Goal: Task Accomplishment & Management: Complete application form

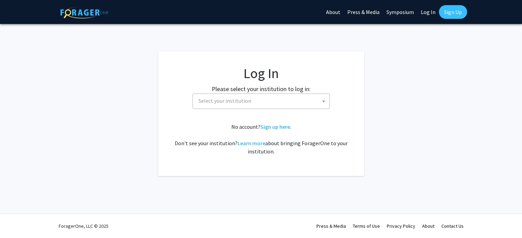
select select
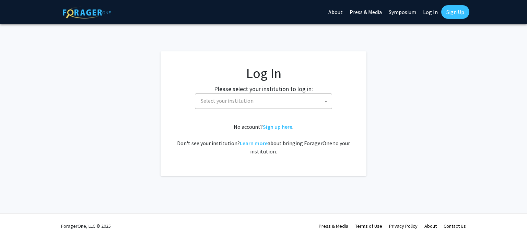
click at [283, 102] on span "Select your institution" at bounding box center [265, 101] width 134 height 14
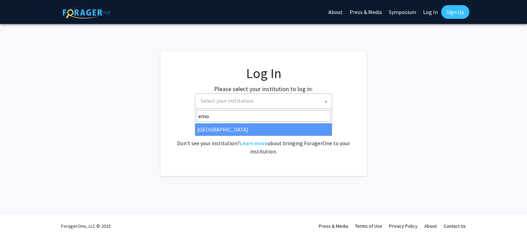
type input "emor"
select select "12"
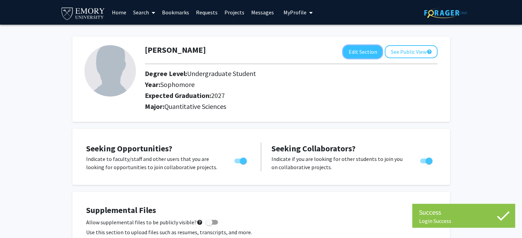
click at [368, 54] on button "Edit Section" at bounding box center [362, 52] width 39 height 13
select select "sophomore"
select select "2027"
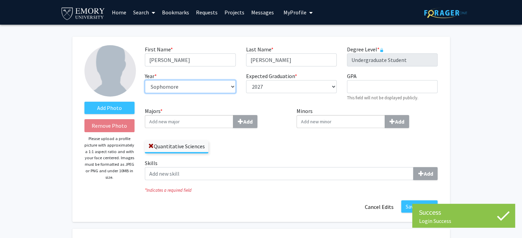
click at [200, 87] on select "--- First-year Sophomore Junior Senior Postbaccalaureate Certificate" at bounding box center [190, 86] width 91 height 13
select select "junior"
click at [145, 80] on select "--- First-year Sophomore Junior Senior Postbaccalaureate Certificate" at bounding box center [190, 86] width 91 height 13
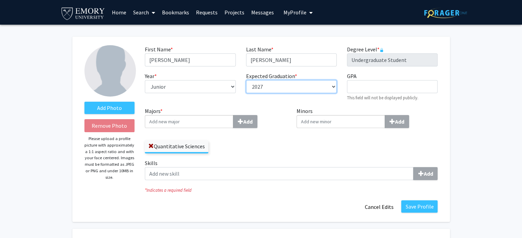
click at [280, 89] on select "--- 2018 2019 2020 2021 2022 2023 2024 2025 2026 2027 2028 2029 2030 2031" at bounding box center [291, 86] width 91 height 13
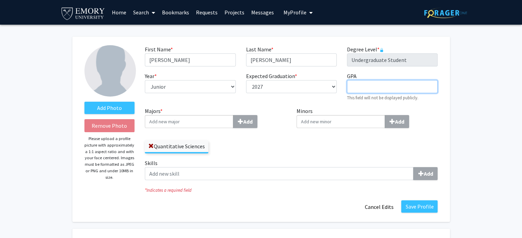
click at [373, 88] on input "GPA required" at bounding box center [392, 86] width 91 height 13
type input "3.817"
click at [205, 125] on input "Majors * Add" at bounding box center [189, 121] width 89 height 13
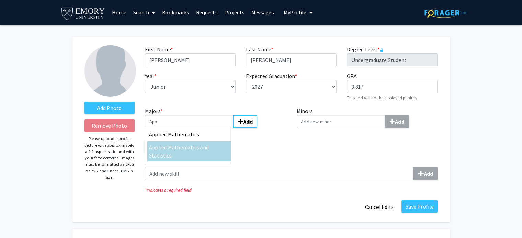
type input "Appl"
click at [191, 151] on div "Appl ied Mathematics and Statistics" at bounding box center [189, 151] width 80 height 16
click at [191, 128] on input "Appl" at bounding box center [189, 121] width 89 height 13
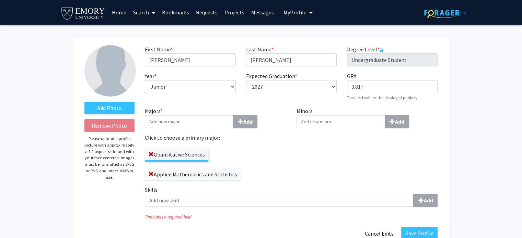
click at [150, 154] on span at bounding box center [150, 154] width 5 height 5
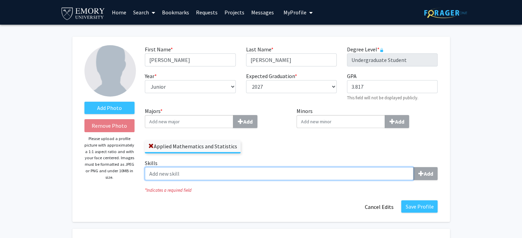
click at [173, 169] on input "Skills Add" at bounding box center [279, 173] width 269 height 13
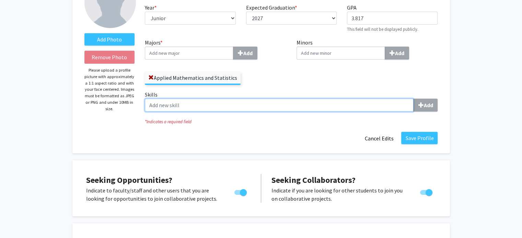
scroll to position [34, 0]
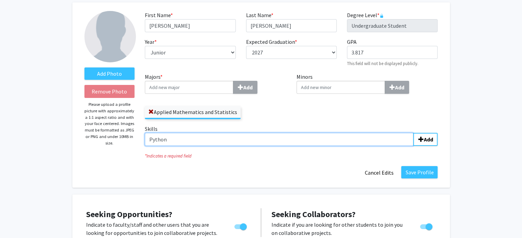
type input "Python"
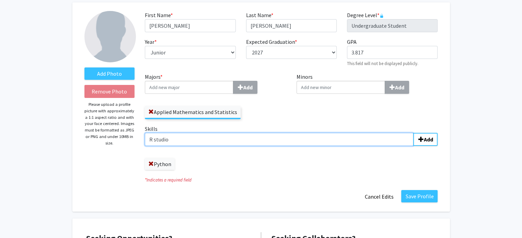
type input "R studio"
type input "SAS"
type input "Mathematical statistics"
type input "Data analysis"
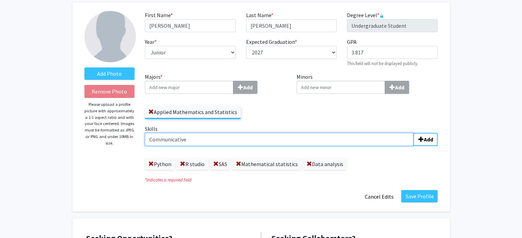
type input "Communicative"
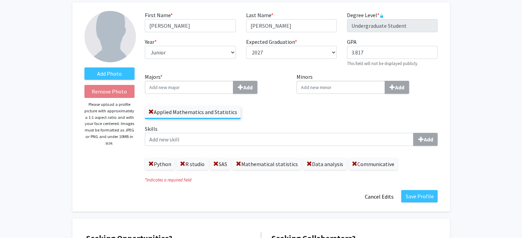
click at [353, 164] on span at bounding box center [354, 164] width 5 height 5
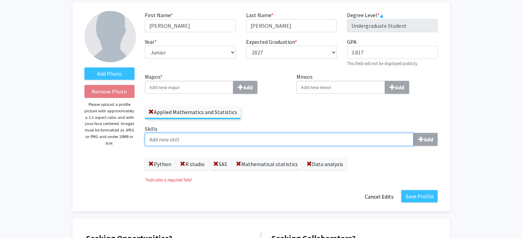
click at [296, 140] on input "Skills Add" at bounding box center [279, 139] width 269 height 13
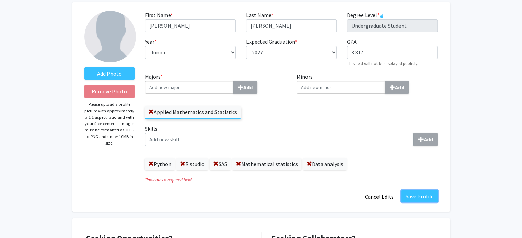
click at [420, 194] on button "Save Profile" at bounding box center [419, 196] width 36 height 12
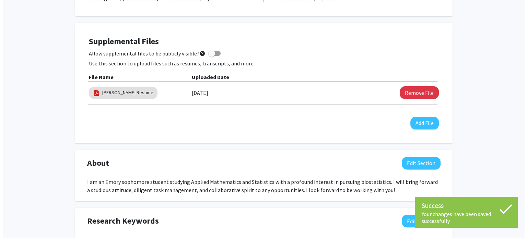
scroll to position [206, 0]
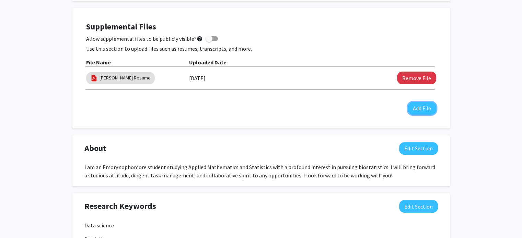
click at [428, 112] on button "Add File" at bounding box center [422, 108] width 28 height 13
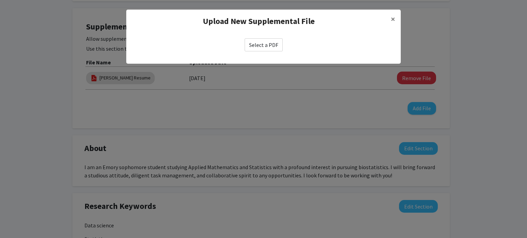
click at [276, 50] on label "Select a PDF" at bounding box center [264, 44] width 38 height 13
click at [0, 0] on input "Select a PDF" at bounding box center [0, 0] width 0 height 0
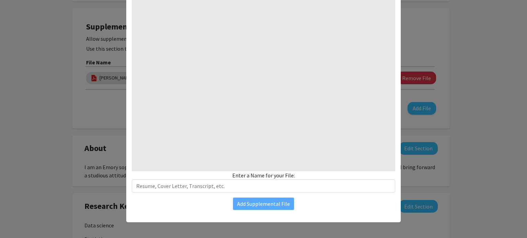
scroll to position [86, 0]
select select "custom"
type input "0"
select select "custom"
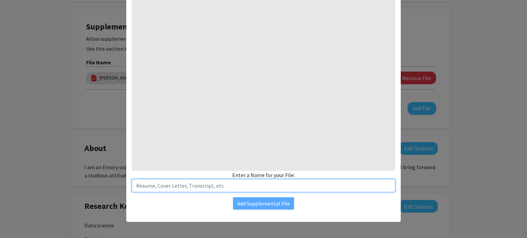
click at [257, 186] on input "text" at bounding box center [264, 185] width 264 height 13
type input "1"
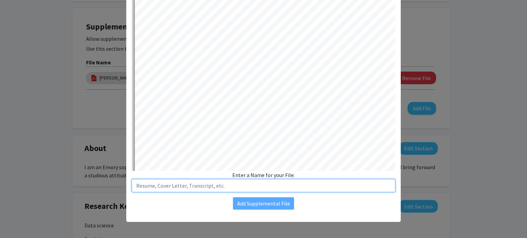
select select "auto"
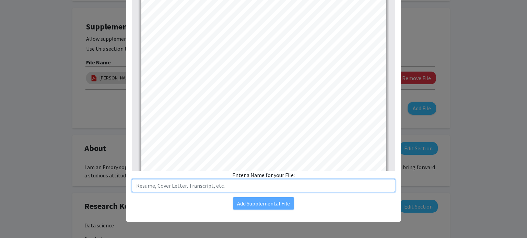
scroll to position [0, 0]
click at [211, 182] on input "text" at bounding box center [264, 185] width 264 height 13
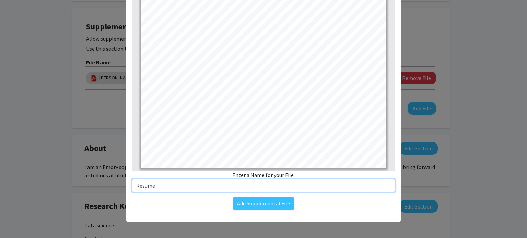
type input "Resume"
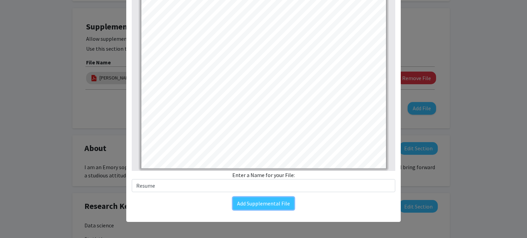
click at [260, 204] on button "Add Supplemental File" at bounding box center [263, 204] width 61 height 12
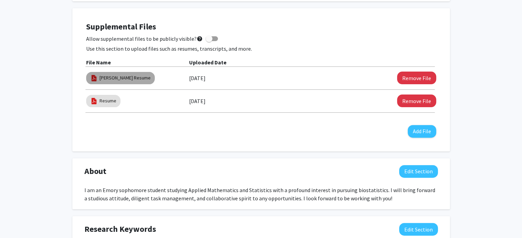
click at [129, 81] on link "[PERSON_NAME] Resume" at bounding box center [125, 77] width 51 height 7
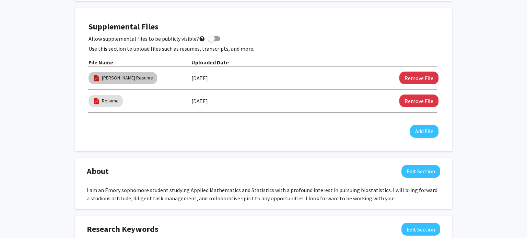
select select "custom"
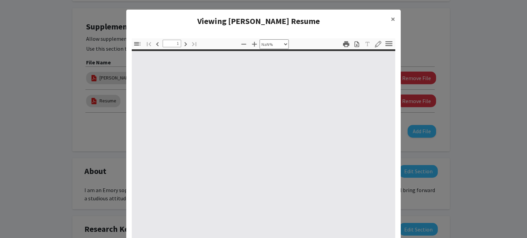
type input "0"
select select "custom"
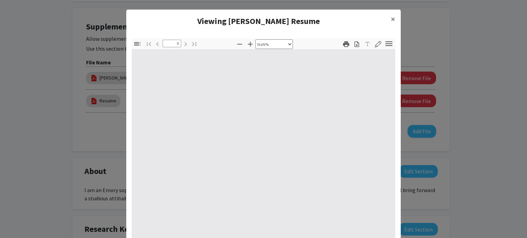
type input "1"
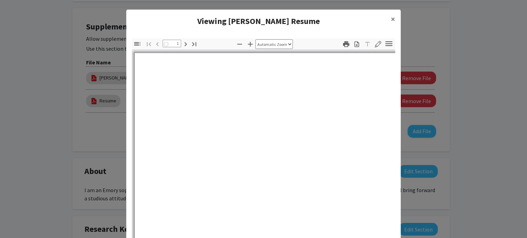
select select "auto"
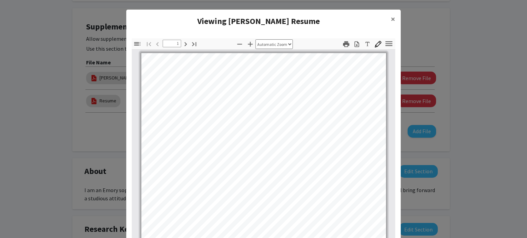
scroll to position [0, 0]
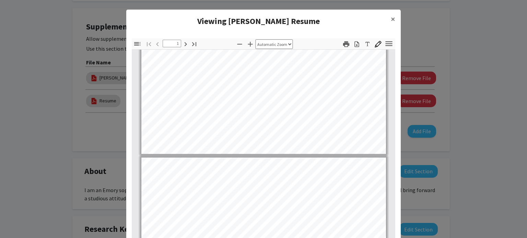
type input "2"
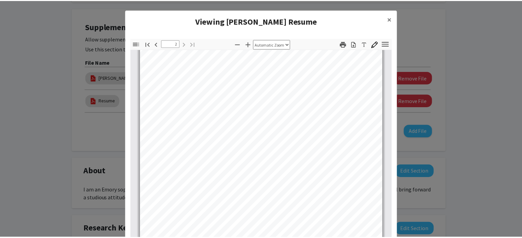
scroll to position [448, 0]
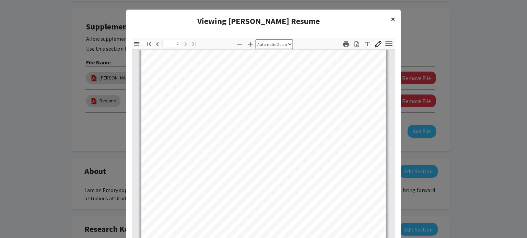
click at [391, 20] on span "×" at bounding box center [393, 19] width 4 height 11
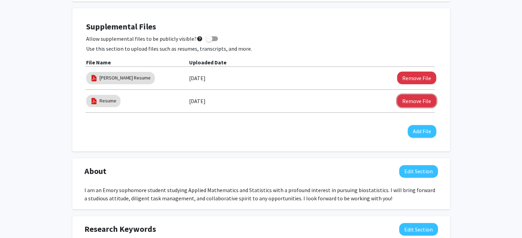
click at [424, 97] on button "Remove File" at bounding box center [416, 101] width 39 height 13
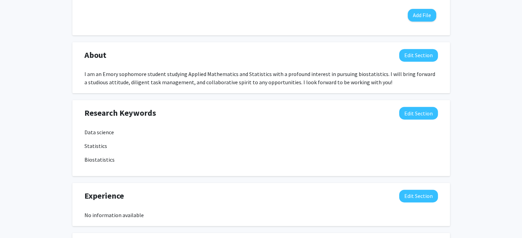
scroll to position [343, 0]
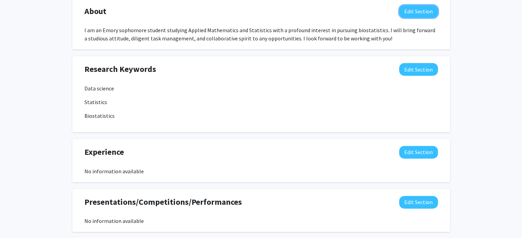
click at [421, 10] on button "Edit Section" at bounding box center [418, 11] width 39 height 13
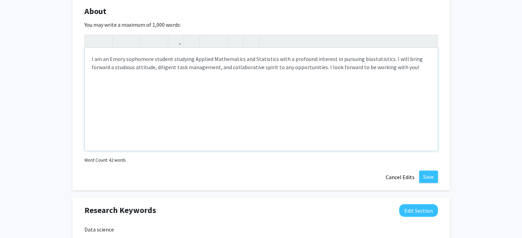
click at [138, 60] on div "I am an Emory sophomore student studying Applied Mathematics and Statistics wit…" at bounding box center [261, 99] width 353 height 103
click at [162, 57] on div "I am an Emory sophomore student studying Applied Mathematics and Statistics wit…" at bounding box center [261, 99] width 353 height 103
drag, startPoint x: 170, startPoint y: 59, endPoint x: 108, endPoint y: 63, distance: 62.2
click at [109, 63] on div "I am an Emory sophomore student studying Applied Mathematics and Statistics wit…" at bounding box center [261, 99] width 353 height 103
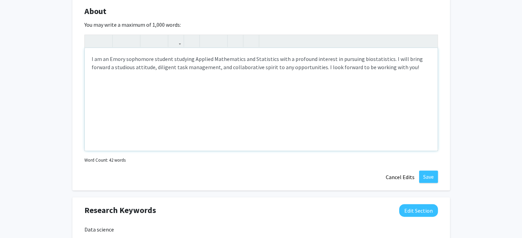
click at [113, 60] on p "I am an Emory sophomore student studying Applied Mathematics and Statistics wit…" at bounding box center [261, 63] width 339 height 16
drag, startPoint x: 100, startPoint y: 59, endPoint x: 170, endPoint y: 58, distance: 70.0
click at [170, 58] on p "I am an Emory sophomore student studying Applied Mathematics and Statistics wit…" at bounding box center [261, 63] width 339 height 16
type textarea "<p>I am studying Applied Mathematics and Statistics with a profound interest in…"
click at [429, 178] on button "Save" at bounding box center [428, 177] width 19 height 12
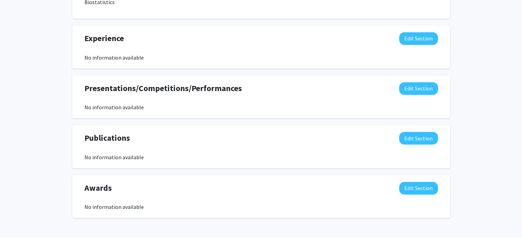
scroll to position [451, 0]
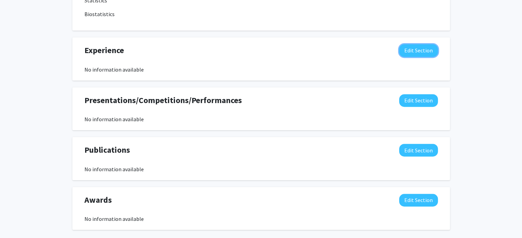
click at [411, 52] on button "Edit Section" at bounding box center [418, 50] width 39 height 13
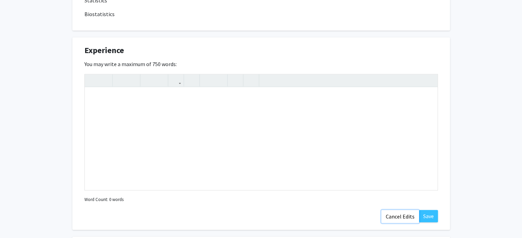
click at [402, 213] on button "Cancel Edits" at bounding box center [400, 216] width 38 height 13
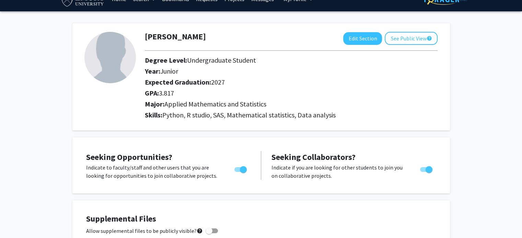
scroll to position [0, 0]
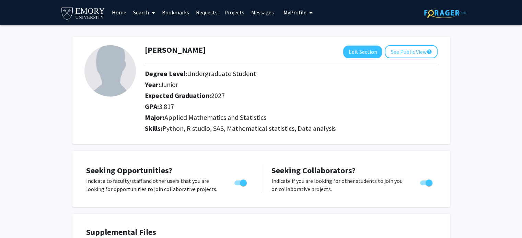
click at [145, 11] on link "Search" at bounding box center [144, 12] width 29 height 24
click at [126, 13] on link "Home" at bounding box center [118, 12] width 21 height 24
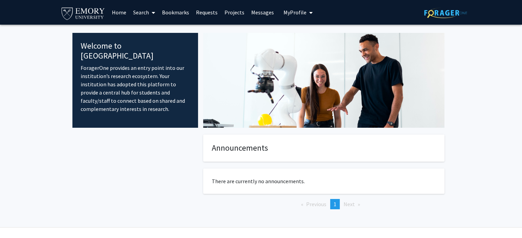
click at [139, 12] on link "Search" at bounding box center [144, 12] width 29 height 24
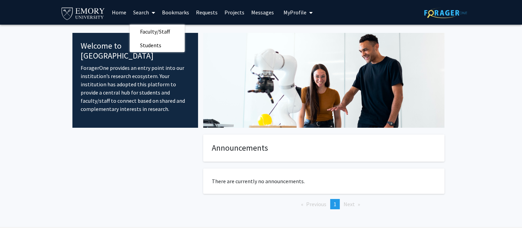
click at [150, 29] on span "Faculty/Staff" at bounding box center [155, 32] width 50 height 14
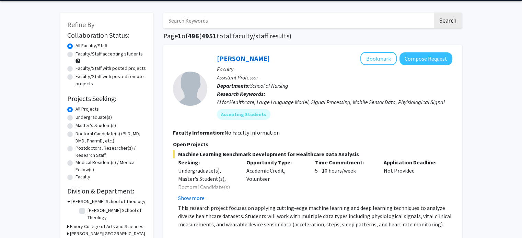
scroll to position [34, 0]
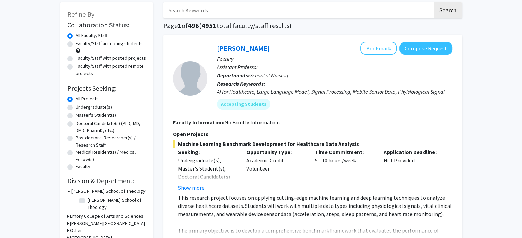
click at [70, 111] on div "Undergraduate(s)" at bounding box center [106, 108] width 79 height 8
click at [75, 108] on label "Undergraduate(s)" at bounding box center [93, 107] width 36 height 7
click at [75, 108] on input "Undergraduate(s)" at bounding box center [77, 106] width 4 height 4
radio input "true"
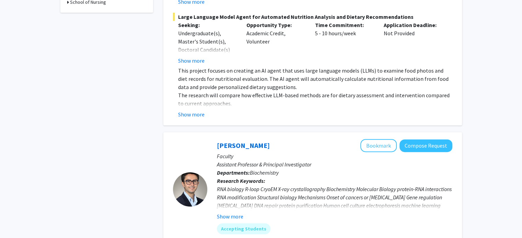
scroll to position [69, 0]
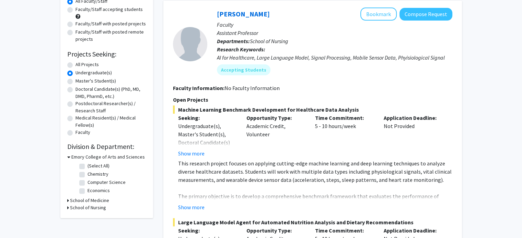
click at [94, 199] on h3 "School of Medicine" at bounding box center [89, 200] width 39 height 7
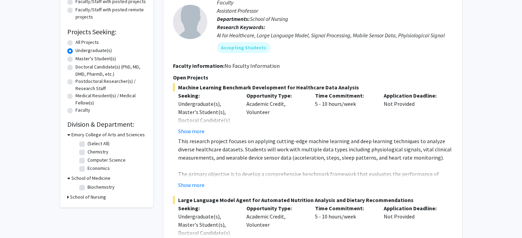
scroll to position [103, 0]
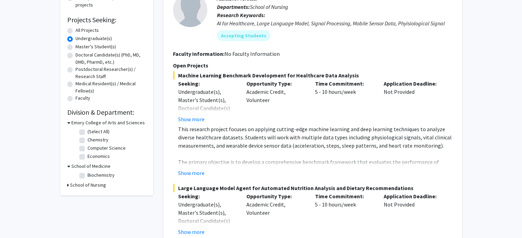
click at [100, 185] on h3 "School of Nursing" at bounding box center [88, 185] width 36 height 7
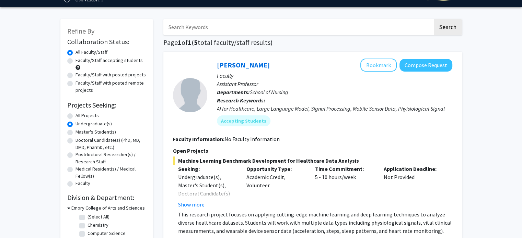
scroll to position [0, 0]
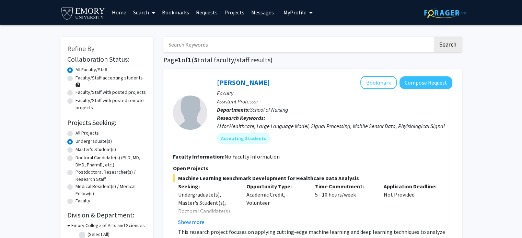
click at [193, 50] on input "Search Keywords" at bounding box center [297, 45] width 269 height 16
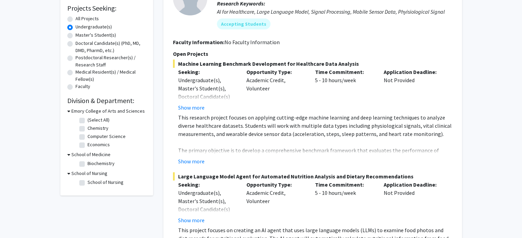
scroll to position [103, 0]
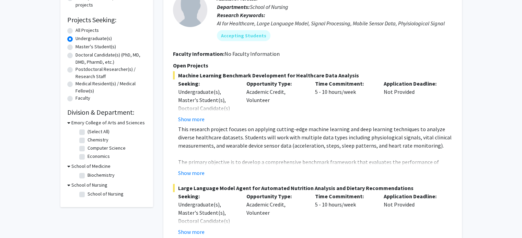
click at [192, 177] on button "Show more" at bounding box center [191, 173] width 26 height 8
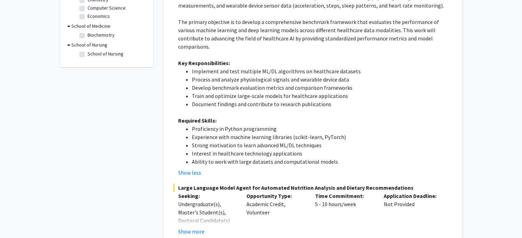
scroll to position [343, 0]
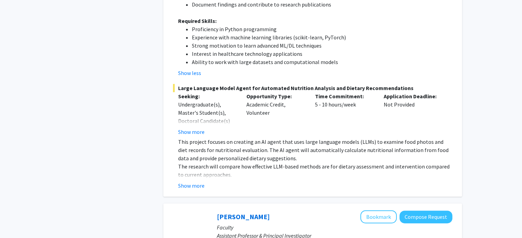
click at [196, 182] on button "Show more" at bounding box center [191, 186] width 26 height 8
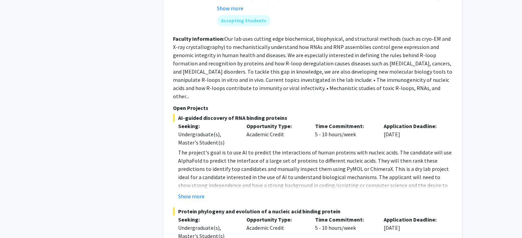
scroll to position [721, 0]
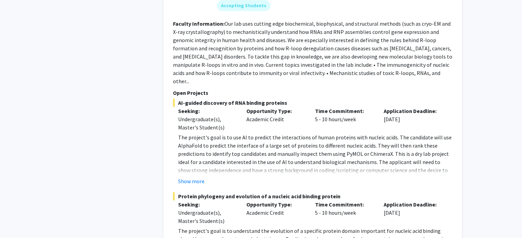
click at [195, 177] on button "Show more" at bounding box center [191, 181] width 26 height 8
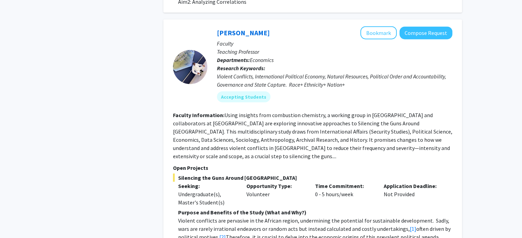
scroll to position [1613, 0]
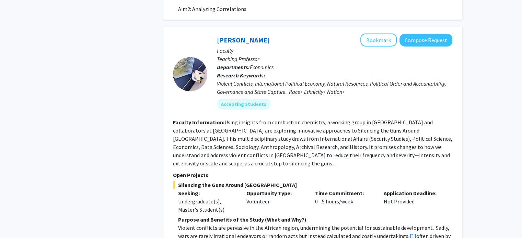
drag, startPoint x: 303, startPoint y: 159, endPoint x: 312, endPoint y: 165, distance: 10.1
drag, startPoint x: 312, startPoint y: 165, endPoint x: 235, endPoint y: 116, distance: 90.8
click at [235, 118] on section "Faculty Information: Using insights from combustion chemistry, a working group …" at bounding box center [312, 142] width 279 height 49
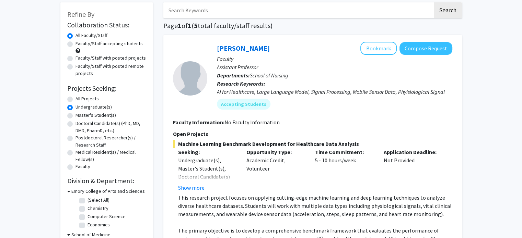
scroll to position [0, 0]
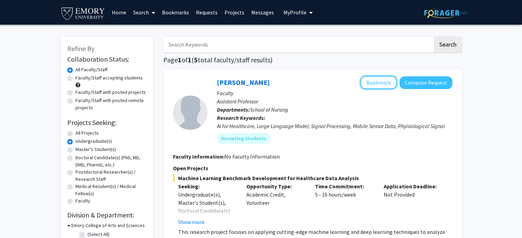
click at [379, 82] on button "Bookmark" at bounding box center [378, 82] width 36 height 13
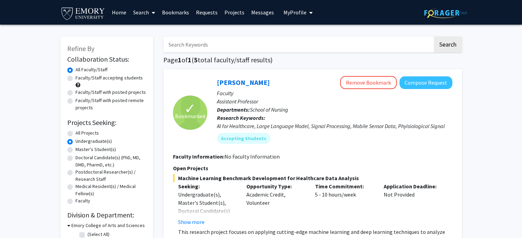
click at [75, 78] on label "Faculty/Staff accepting students" at bounding box center [108, 77] width 67 height 7
click at [75, 78] on input "Faculty/Staff accepting students" at bounding box center [77, 76] width 4 height 4
radio input "true"
click at [75, 142] on label "Undergraduate(s)" at bounding box center [93, 141] width 36 height 7
click at [75, 142] on input "Undergraduate(s)" at bounding box center [77, 140] width 4 height 4
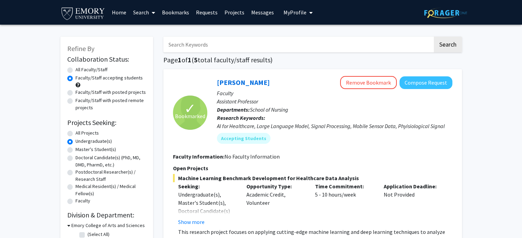
click at [75, 142] on label "Undergraduate(s)" at bounding box center [93, 141] width 36 height 7
click at [75, 142] on input "Undergraduate(s)" at bounding box center [77, 140] width 4 height 4
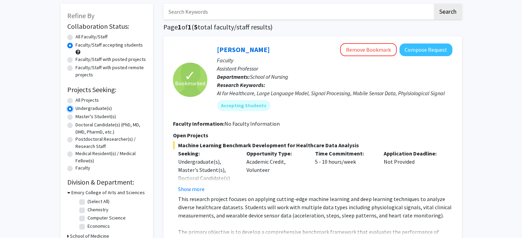
scroll to position [69, 0]
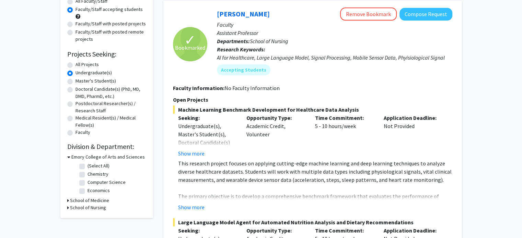
click at [84, 66] on label "All Projects" at bounding box center [86, 64] width 23 height 7
click at [80, 66] on input "All Projects" at bounding box center [77, 63] width 4 height 4
radio input "true"
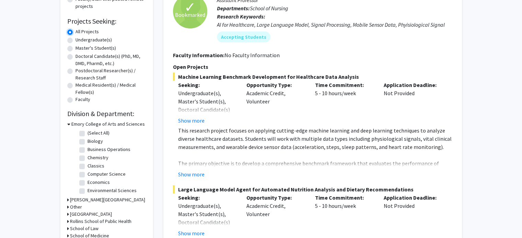
scroll to position [137, 0]
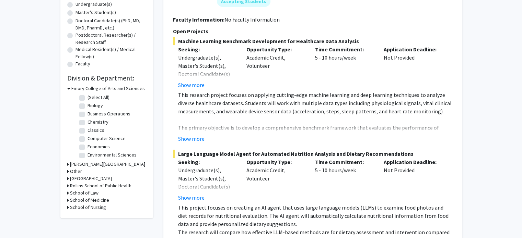
click at [113, 185] on h3 "Rollins School of Public Health" at bounding box center [100, 186] width 61 height 7
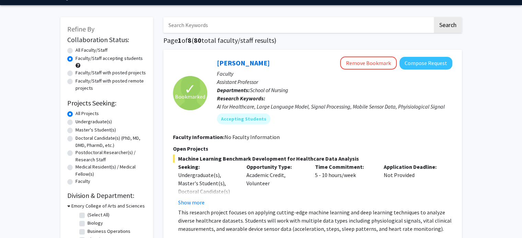
scroll to position [0, 0]
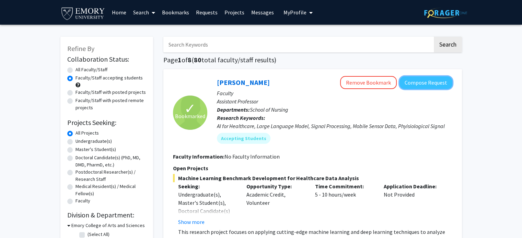
click at [419, 79] on button "Compose Request" at bounding box center [425, 83] width 53 height 13
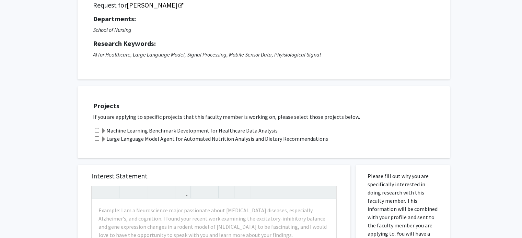
scroll to position [69, 0]
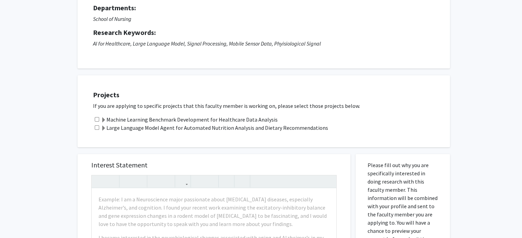
click at [184, 130] on label "Large Language Model Agent for Automated Nutrition Analysis and Dietary Recomme…" at bounding box center [214, 128] width 227 height 8
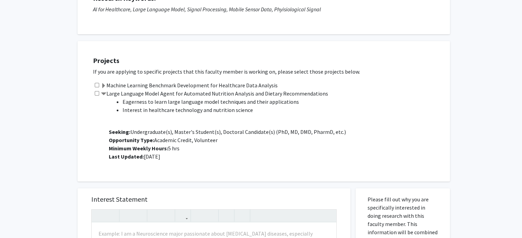
scroll to position [103, 0]
